Goal: Transaction & Acquisition: Purchase product/service

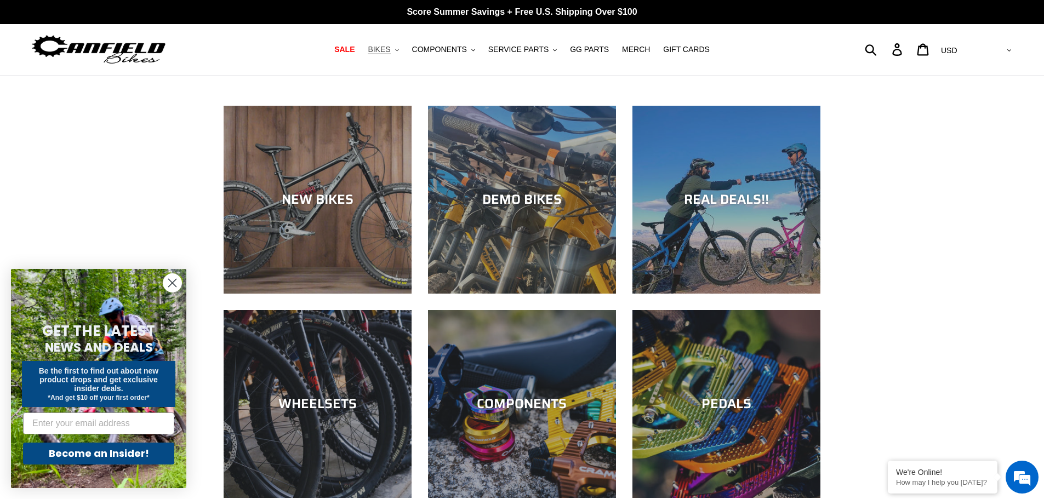
click at [390, 52] on span "BIKES" at bounding box center [379, 49] width 22 height 9
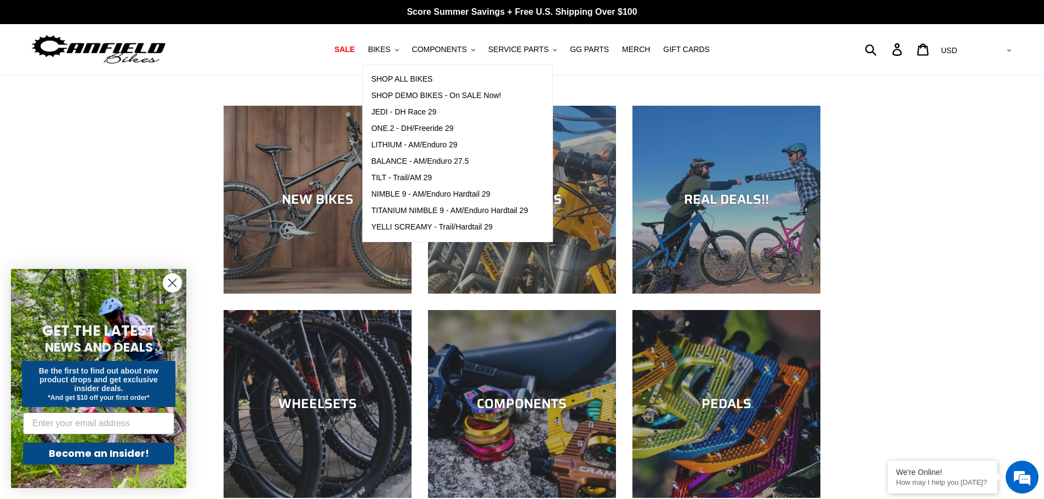
click at [901, 156] on div "NEW BIKES DEMO BIKES REAL DEALS!! WHEELSETS COMPONENTS PEDALS CRANKS" at bounding box center [522, 422] width 1044 height 632
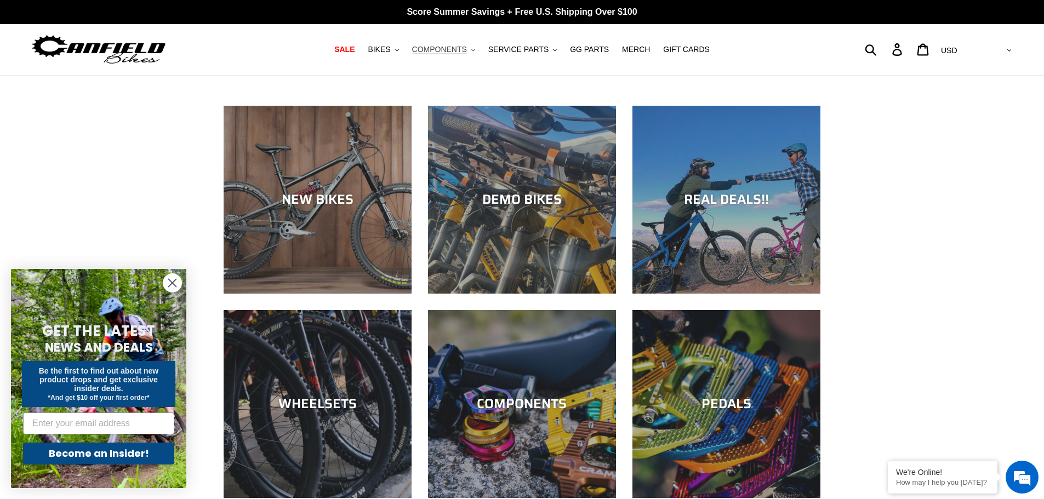
click at [467, 48] on span "COMPONENTS" at bounding box center [439, 49] width 55 height 9
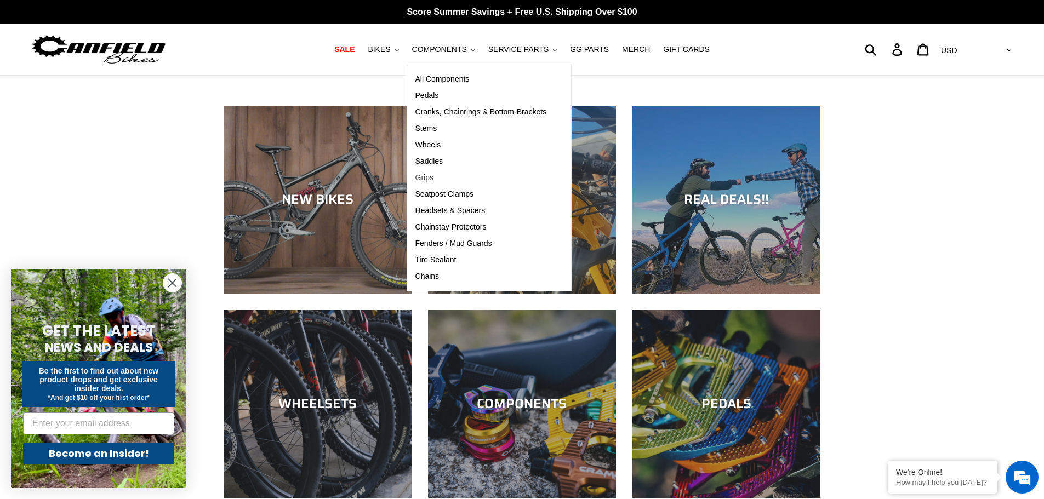
click at [434, 174] on span "Grips" at bounding box center [424, 177] width 18 height 9
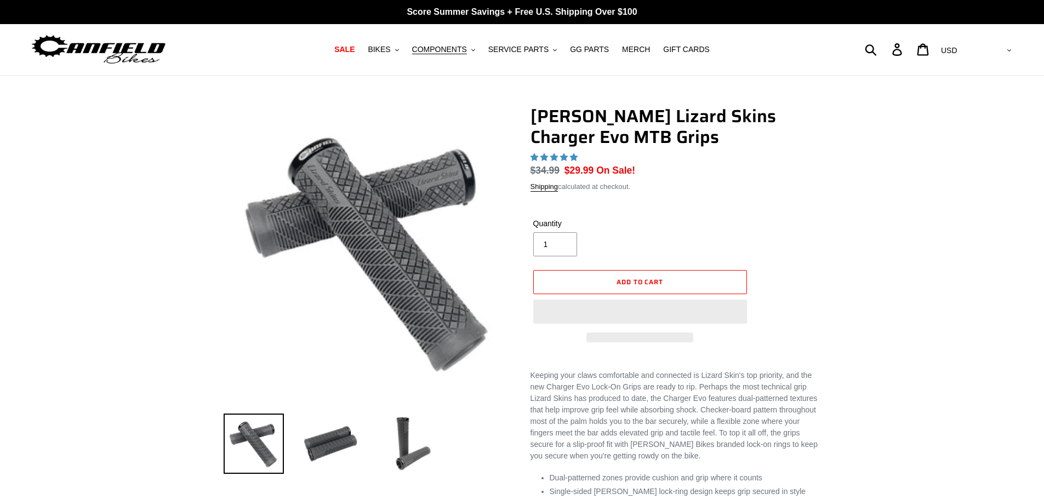
select select "highest-rating"
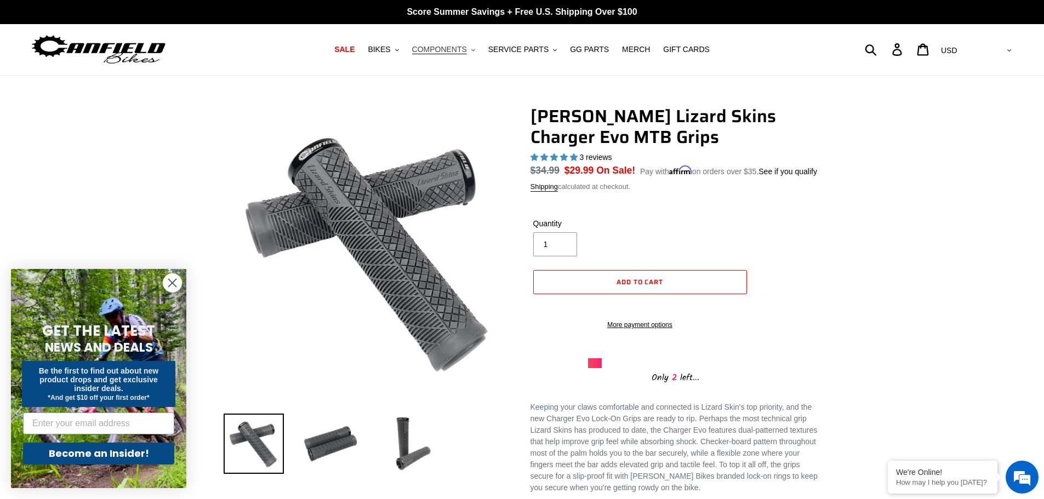
click at [455, 53] on span "COMPONENTS" at bounding box center [439, 49] width 55 height 9
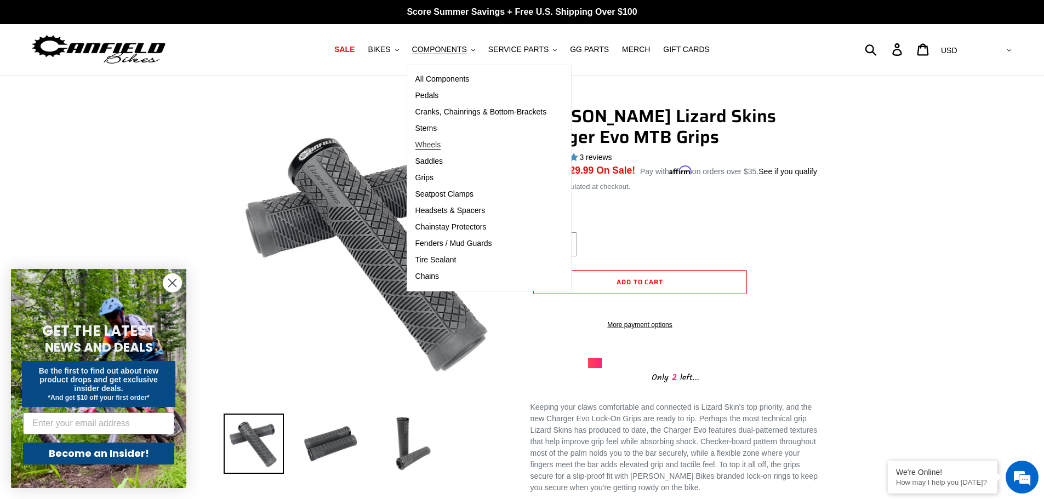
click at [441, 145] on span "Wheels" at bounding box center [428, 144] width 26 height 9
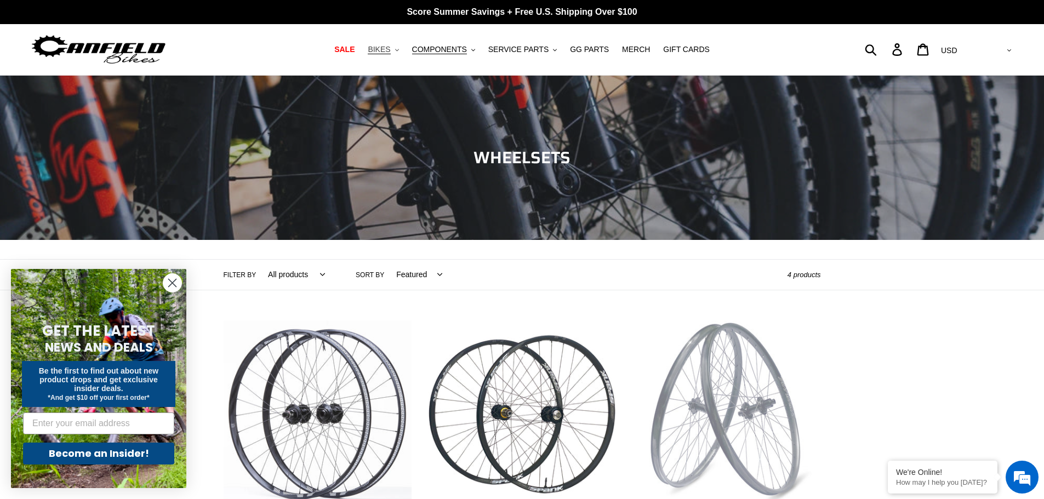
click at [402, 48] on button "BIKES .cls-1{fill:#231f20}" at bounding box center [383, 49] width 42 height 15
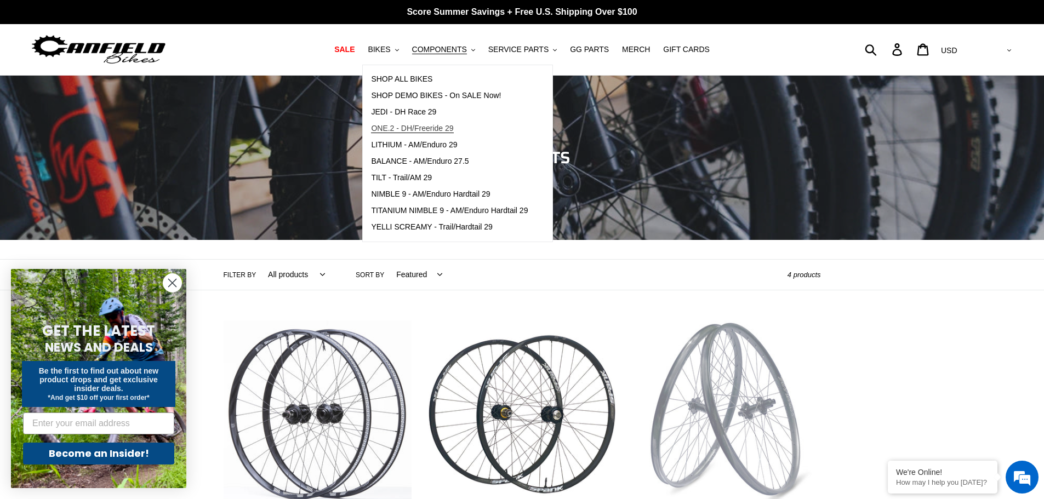
click at [453, 129] on span "ONE.2 - DH/Freeride 29" at bounding box center [412, 128] width 82 height 9
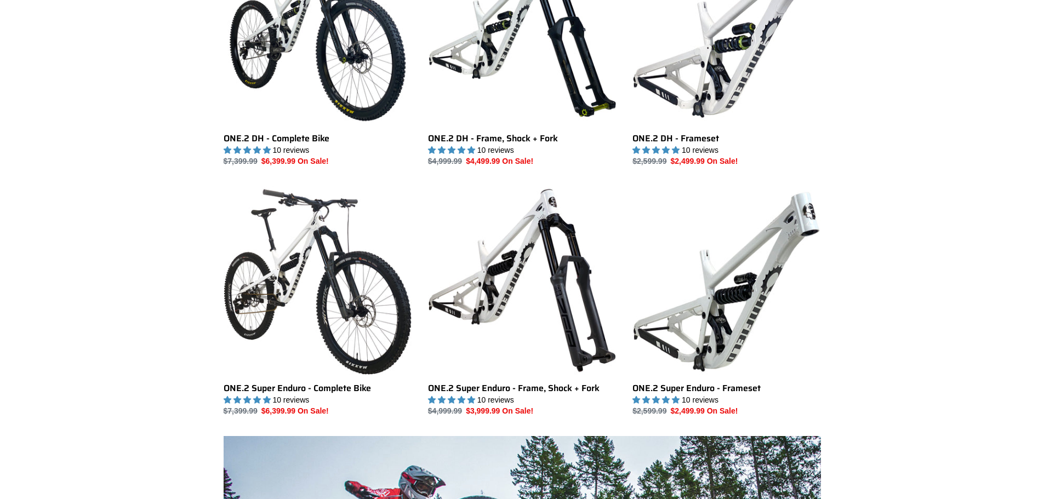
scroll to position [438, 0]
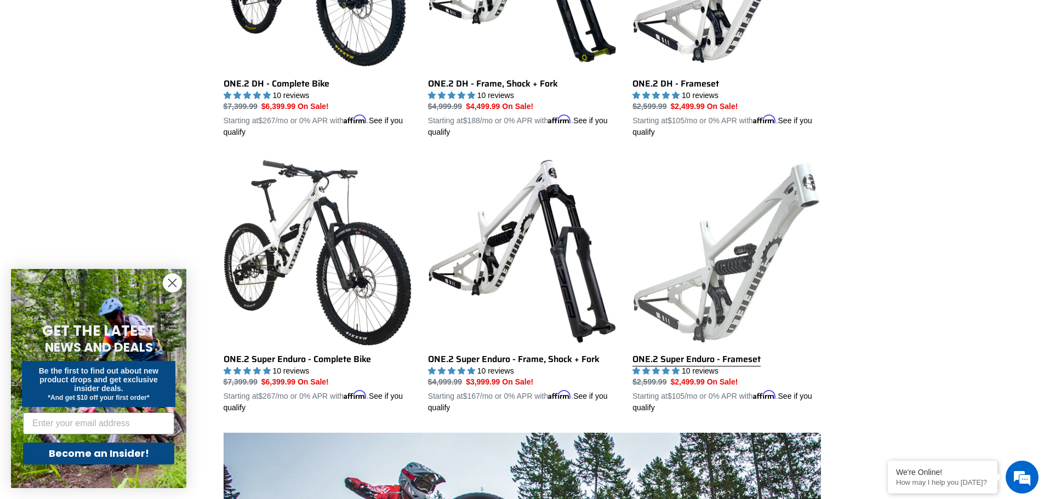
click at [764, 277] on link "ONE.2 Super Enduro - Frameset" at bounding box center [727, 285] width 188 height 257
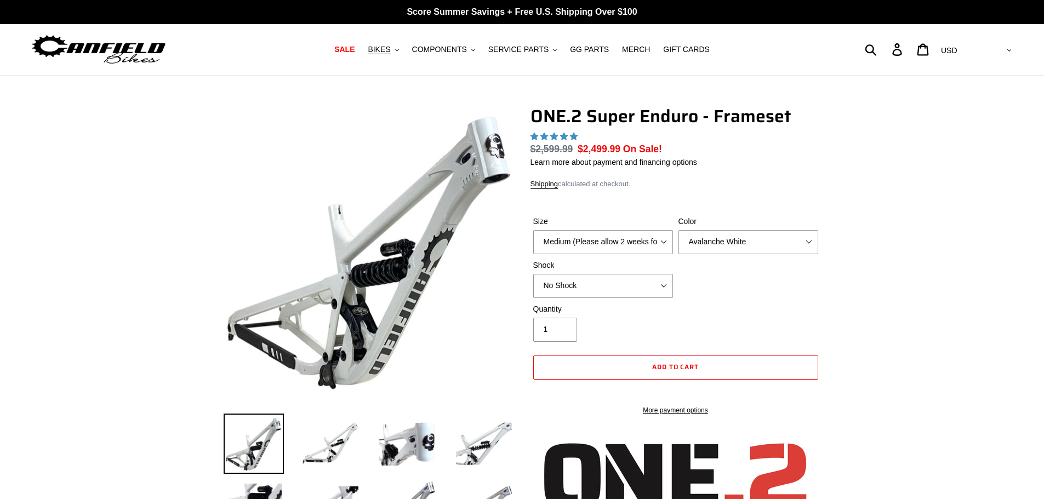
scroll to position [55, 0]
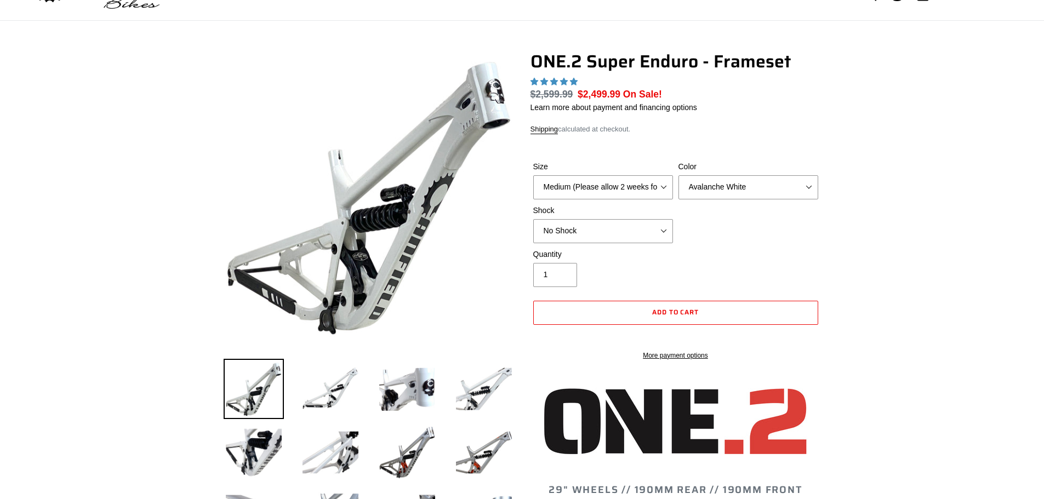
select select "highest-rating"
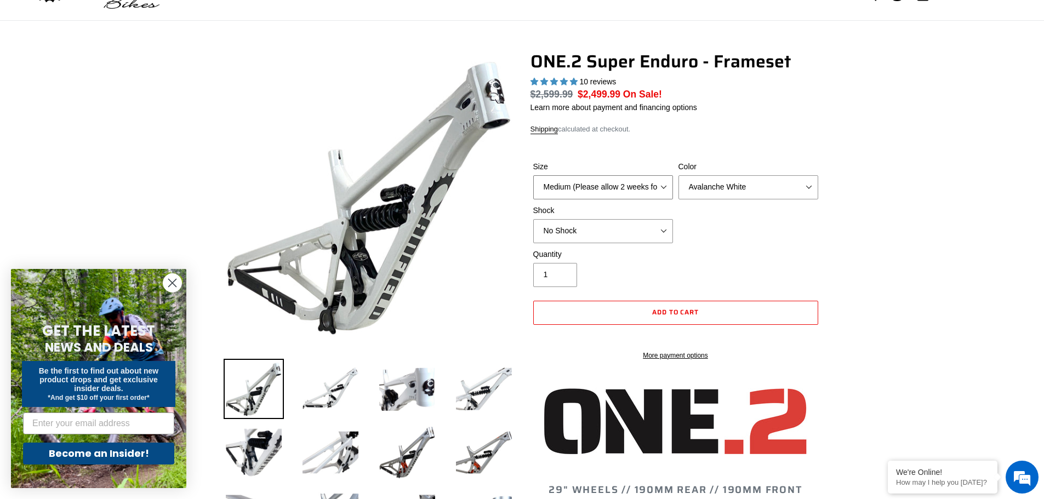
click at [659, 190] on select "Medium (Please allow 2 weeks for delivery) Large (Sold Out)" at bounding box center [603, 187] width 140 height 24
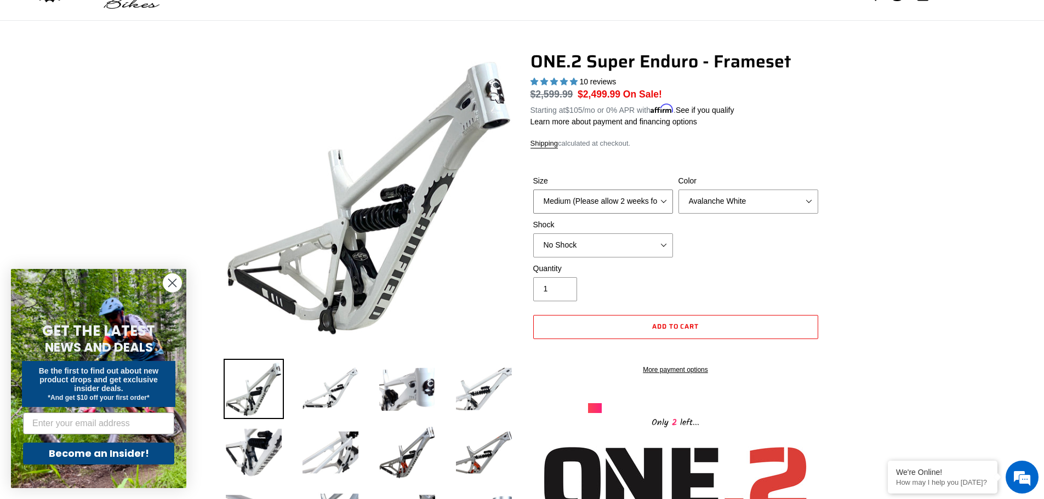
select select "Large (Sold Out)"
click at [533, 190] on select "Medium (Please allow 2 weeks for delivery) Large (Sold Out)" at bounding box center [603, 202] width 140 height 24
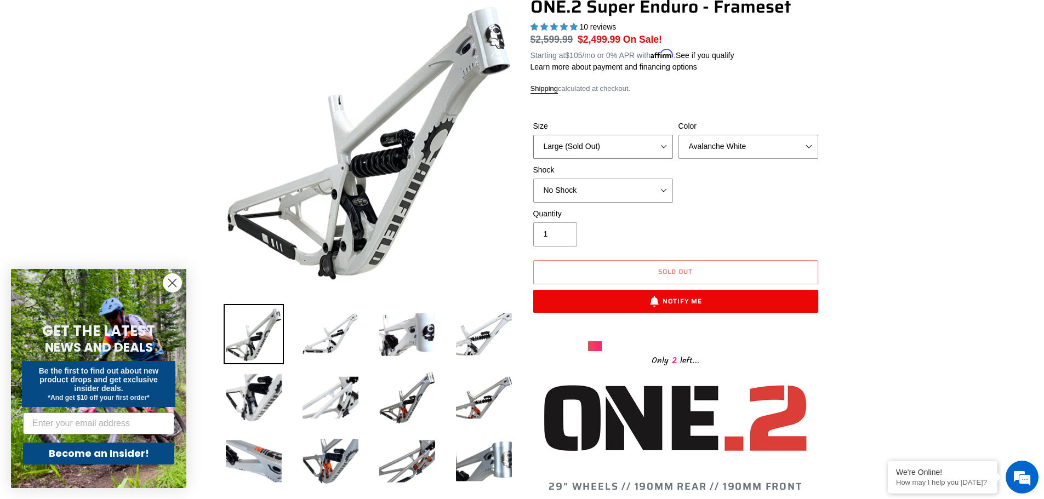
scroll to position [55, 0]
